Goal: Task Accomplishment & Management: Use online tool/utility

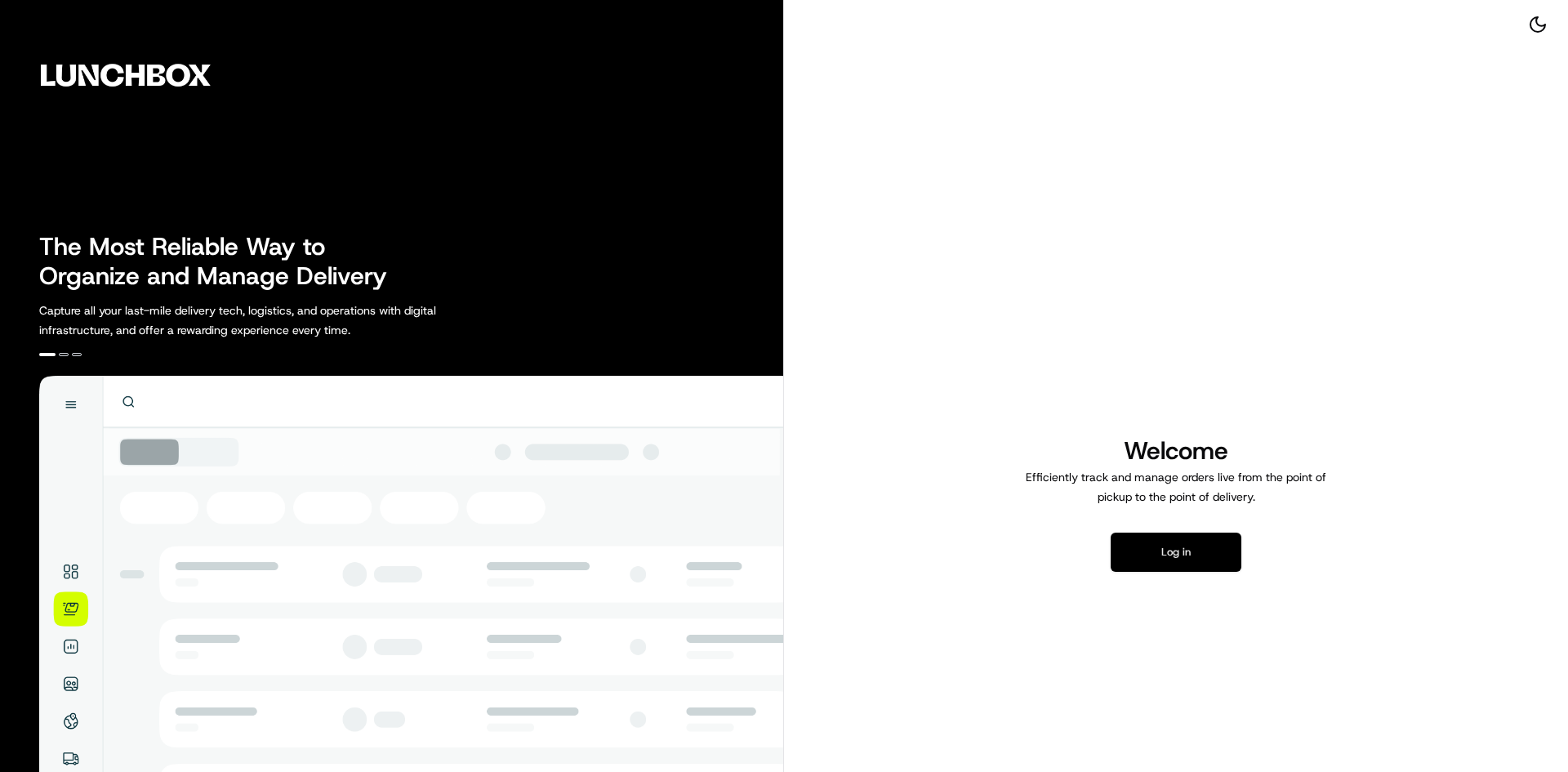
click at [1183, 563] on button "Log in" at bounding box center [1177, 552] width 131 height 39
